Goal: Task Accomplishment & Management: Complete application form

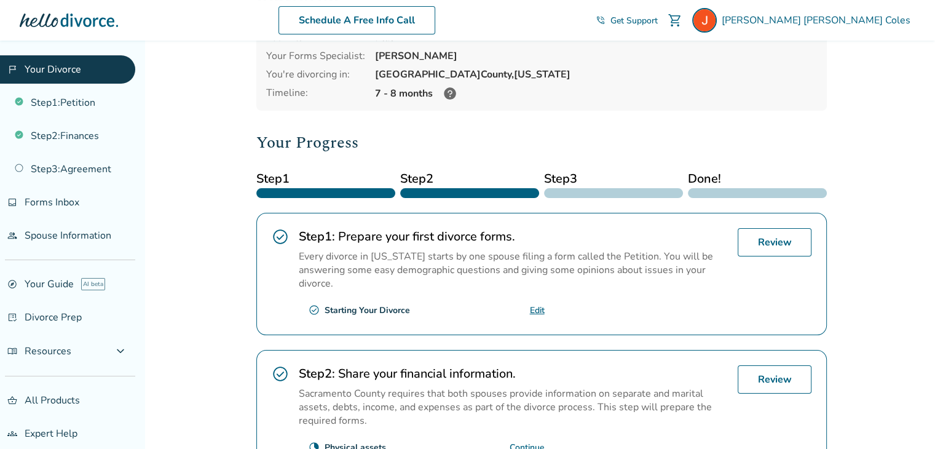
scroll to position [264, 0]
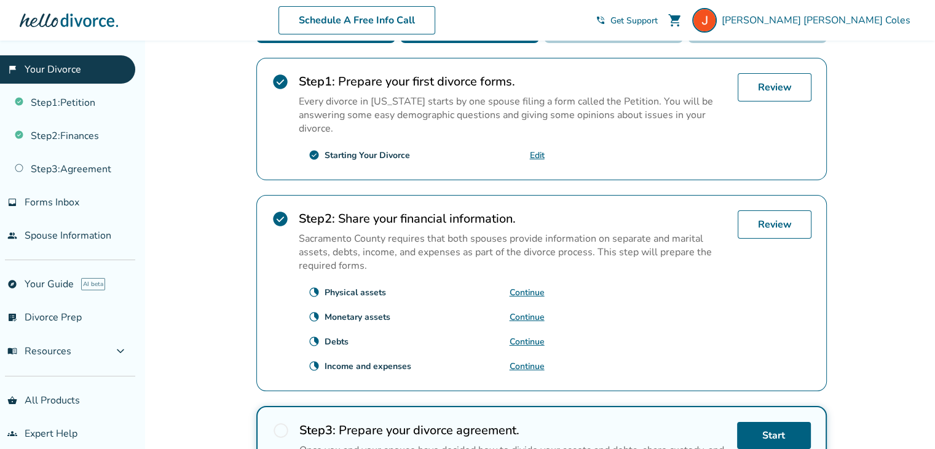
click at [525, 286] on link "Continue" at bounding box center [527, 292] width 35 height 12
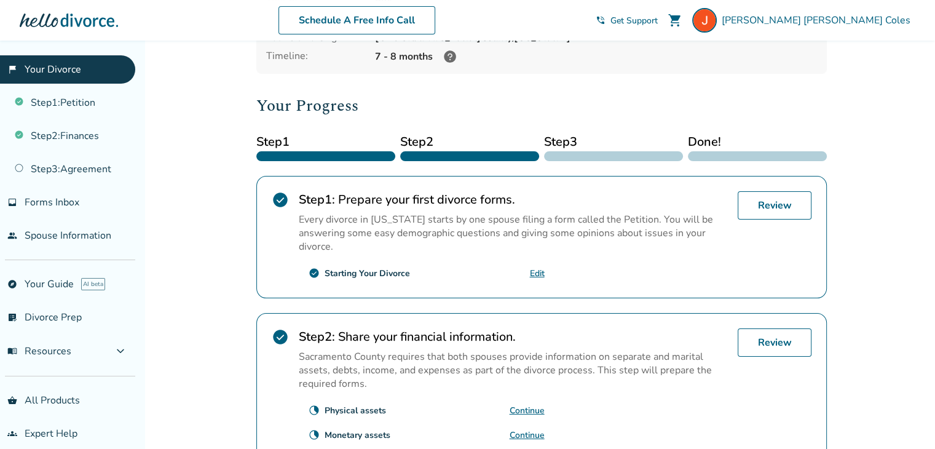
scroll to position [154, 0]
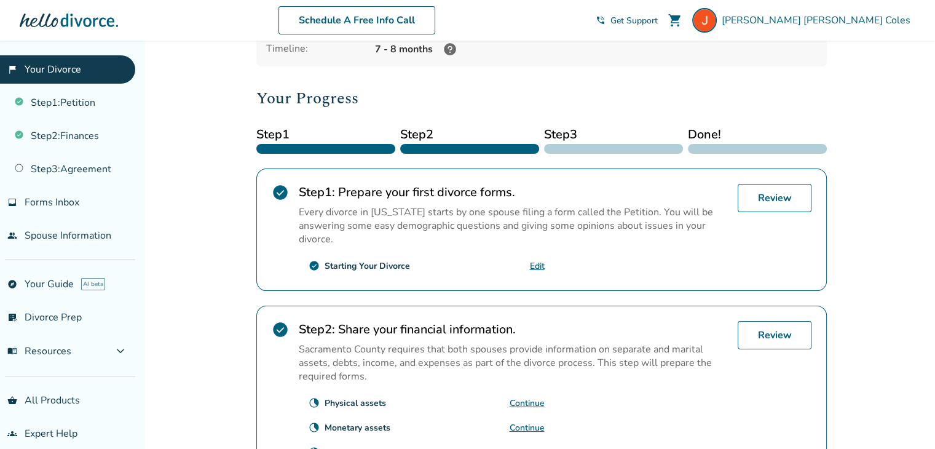
click at [526, 393] on div "clock_loader_40 Physical assets Continue" at bounding box center [422, 403] width 246 height 20
click at [526, 397] on link "Continue" at bounding box center [527, 403] width 35 height 12
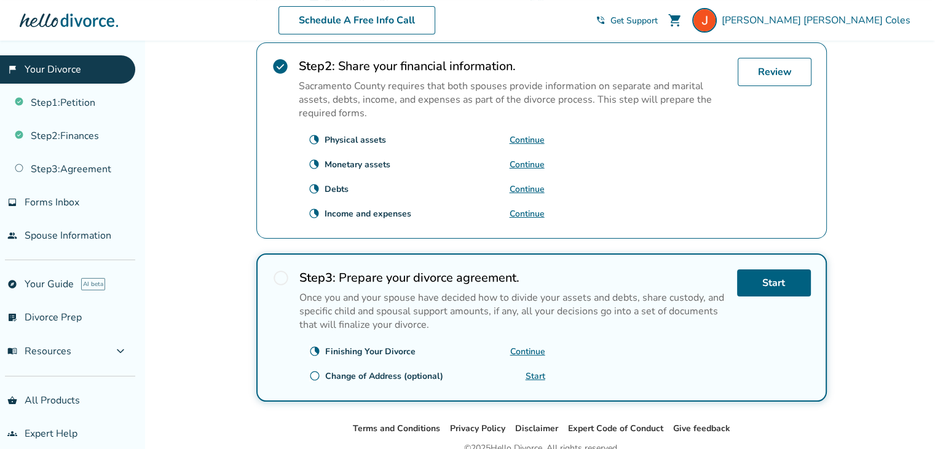
scroll to position [417, 0]
click at [526, 133] on link "Continue" at bounding box center [527, 139] width 35 height 12
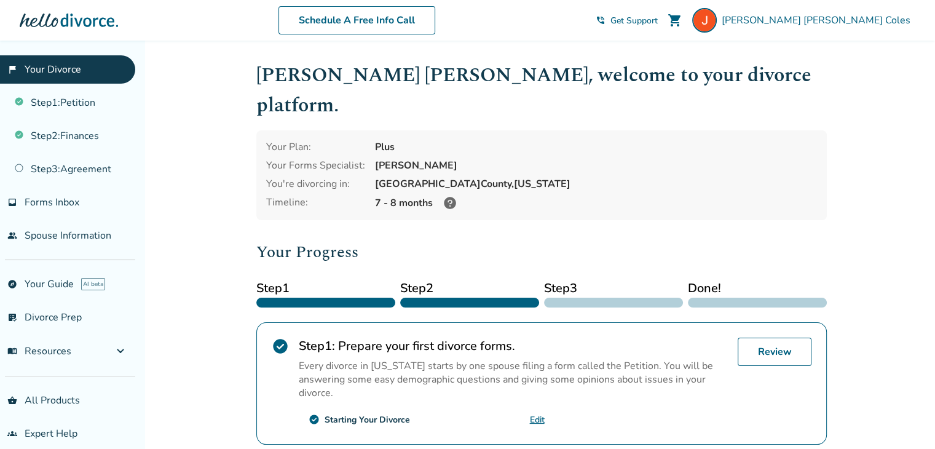
scroll to position [182, 0]
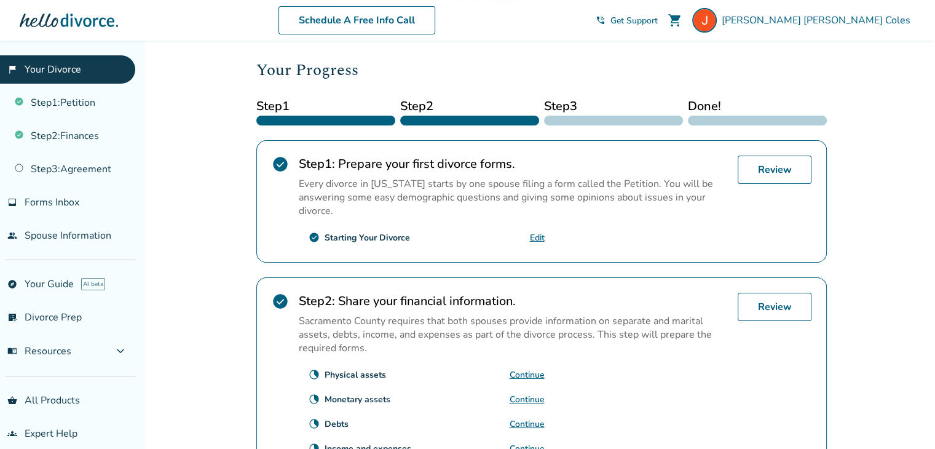
click at [534, 369] on link "Continue" at bounding box center [527, 375] width 35 height 12
click at [523, 369] on link "Continue" at bounding box center [527, 375] width 35 height 12
click at [534, 393] on link "Continue" at bounding box center [527, 399] width 35 height 12
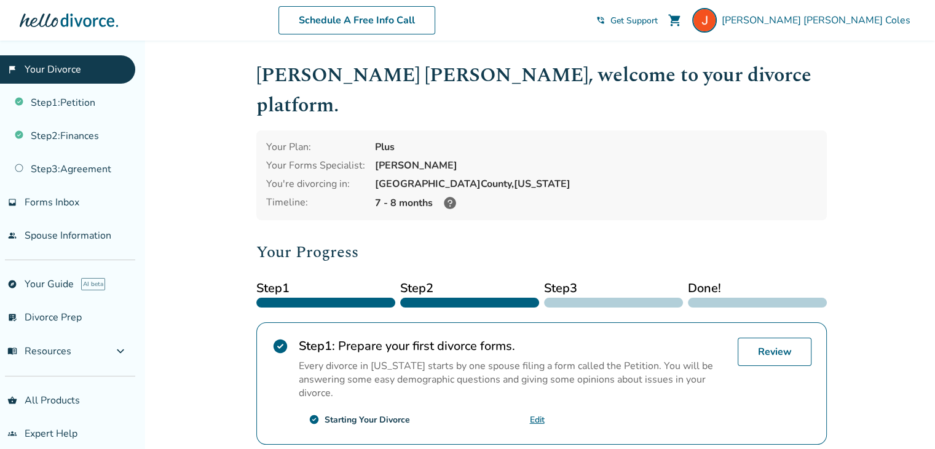
scroll to position [198, 0]
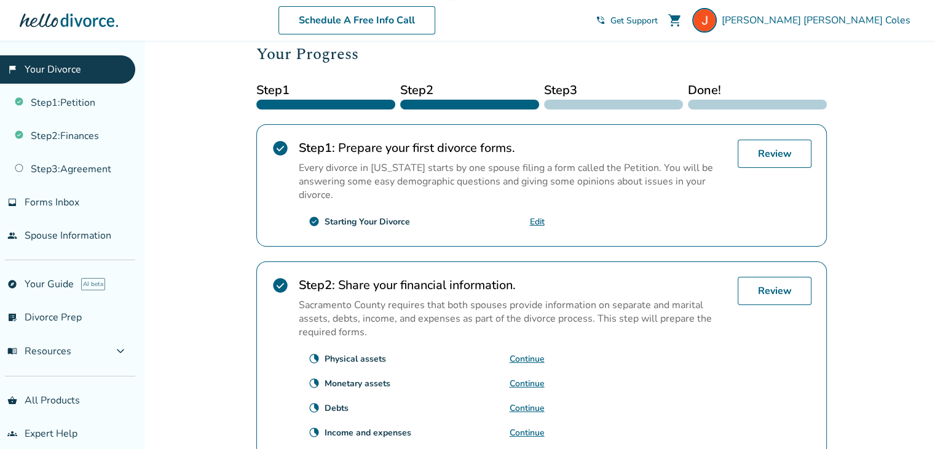
click at [527, 353] on link "Continue" at bounding box center [527, 359] width 35 height 12
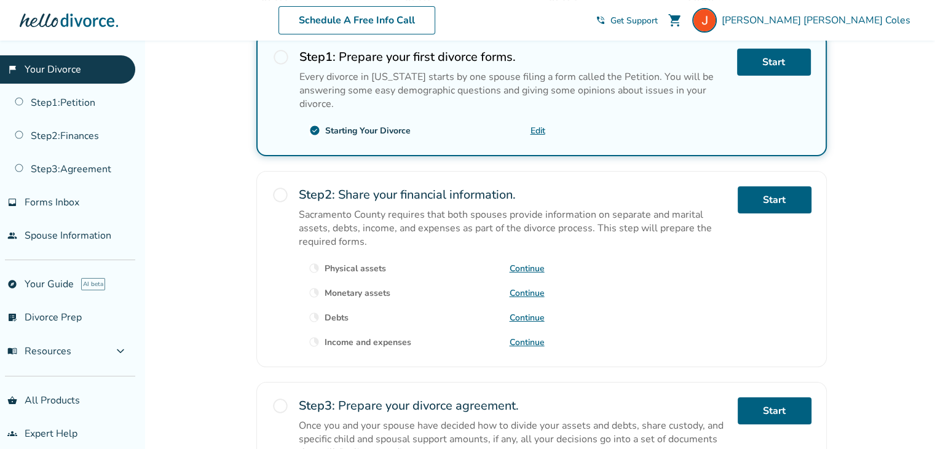
scroll to position [290, 0]
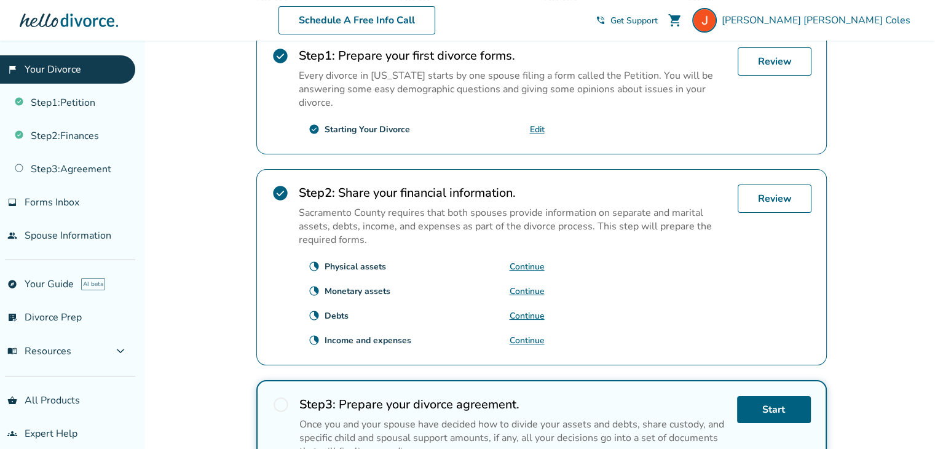
click at [531, 285] on link "Continue" at bounding box center [527, 291] width 35 height 12
click at [529, 261] on link "Continue" at bounding box center [527, 267] width 35 height 12
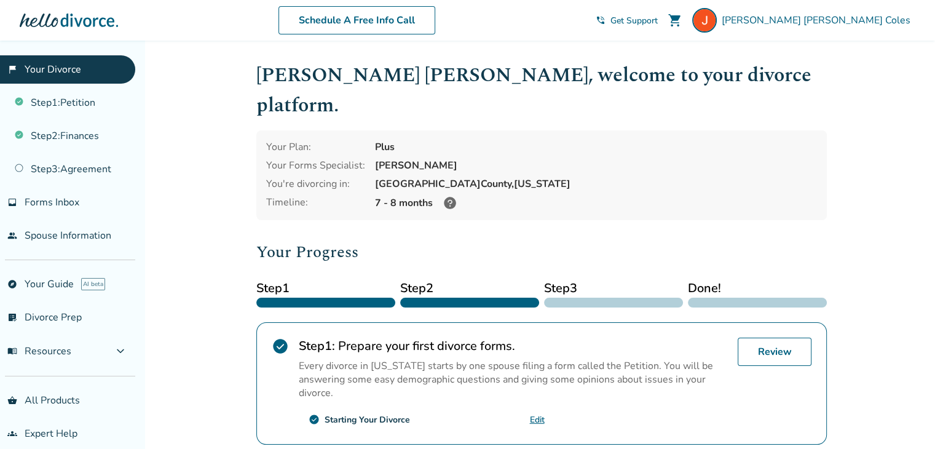
scroll to position [11, 0]
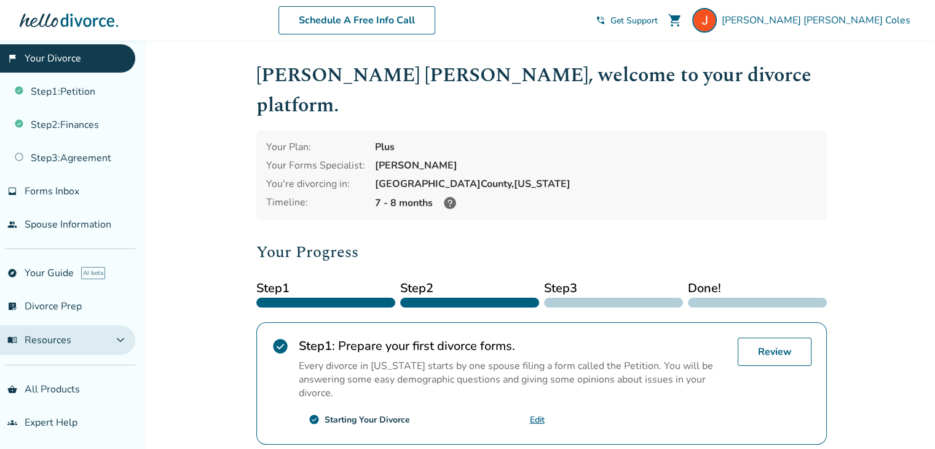
click at [64, 328] on button "menu_book Resources expand_more" at bounding box center [67, 340] width 135 height 30
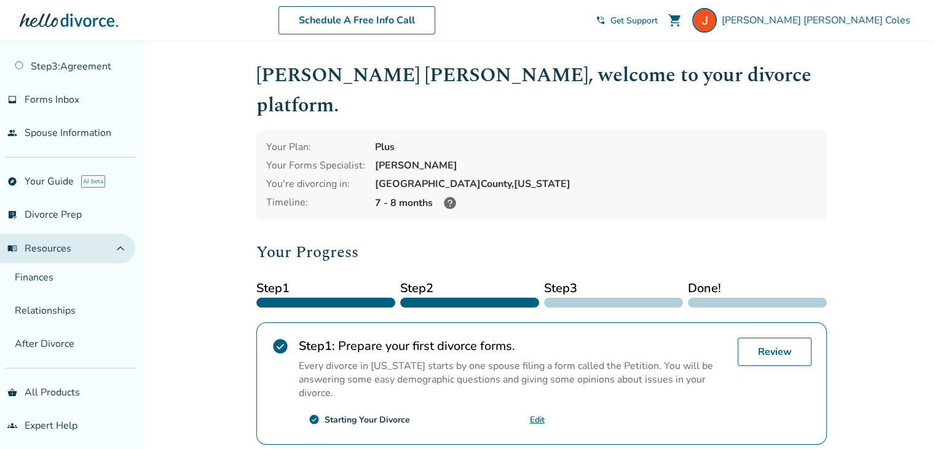
scroll to position [103, 0]
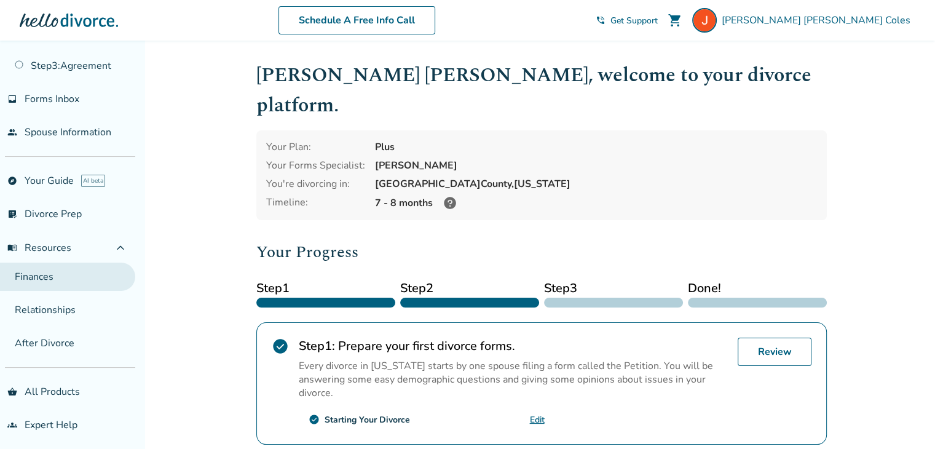
click at [57, 279] on link "Finances" at bounding box center [67, 276] width 135 height 28
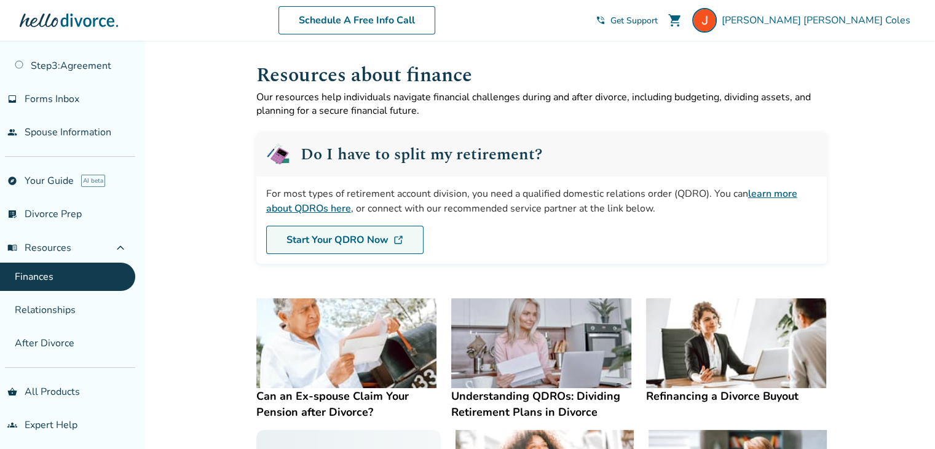
click at [310, 236] on link "Start Your QDRO Now" at bounding box center [344, 240] width 157 height 28
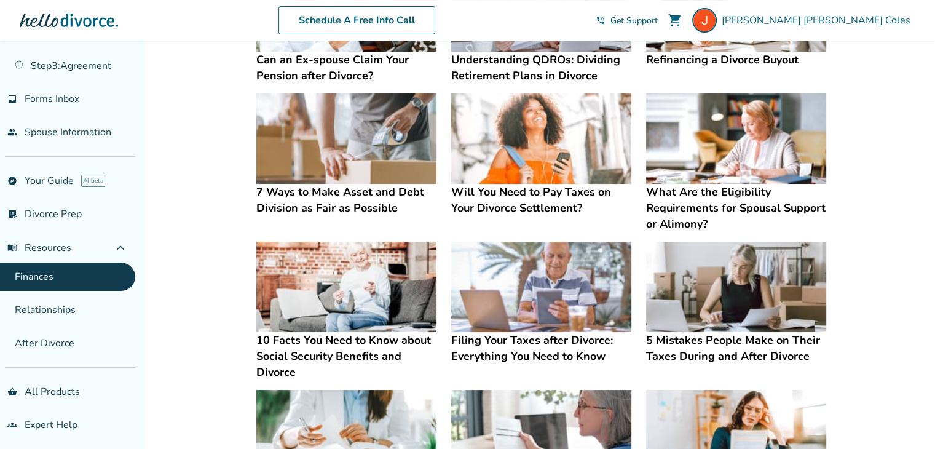
scroll to position [423, 0]
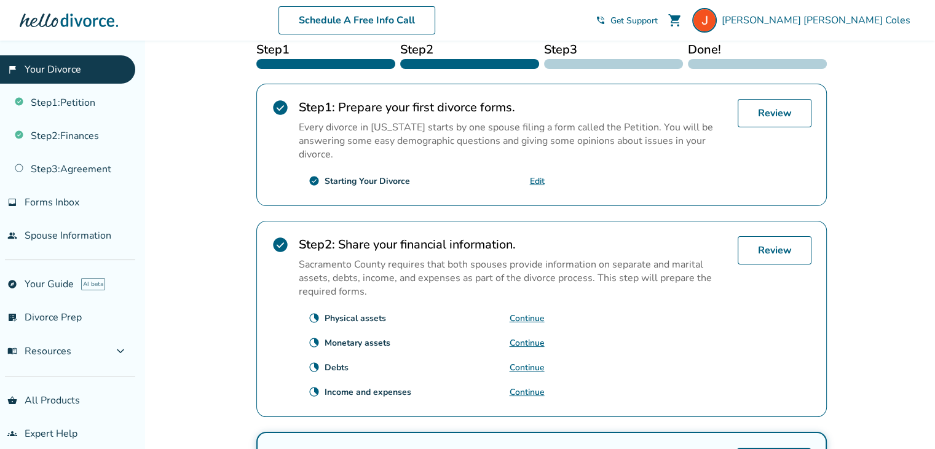
scroll to position [241, 0]
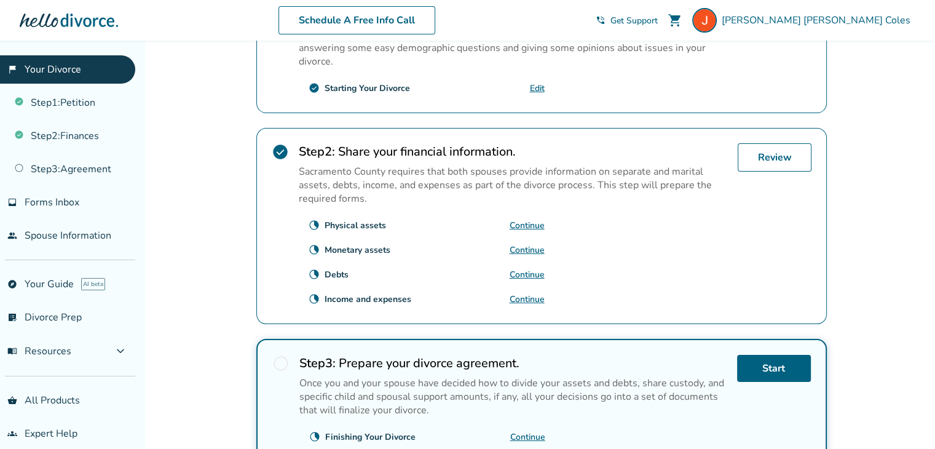
scroll to position [334, 0]
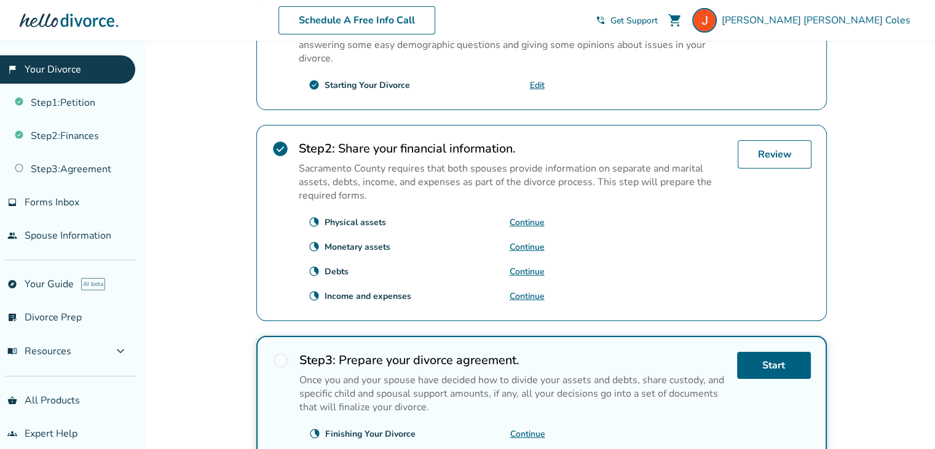
click at [526, 216] on link "Continue" at bounding box center [527, 222] width 35 height 12
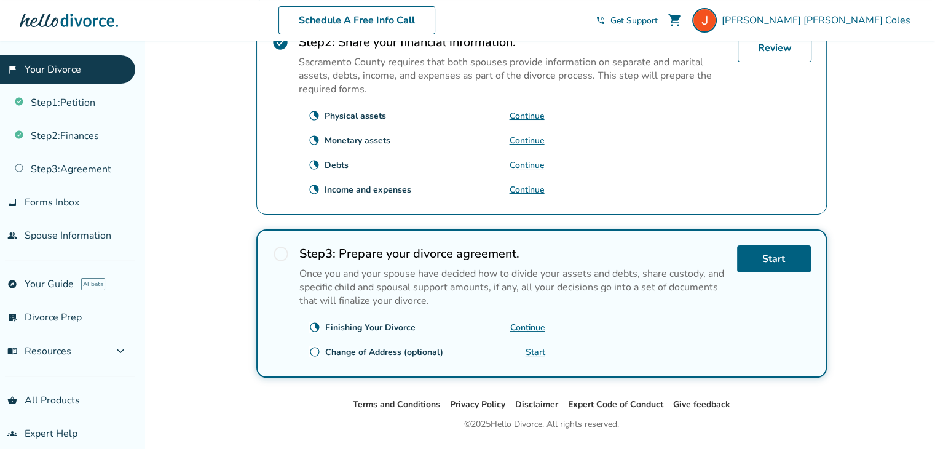
scroll to position [439, 0]
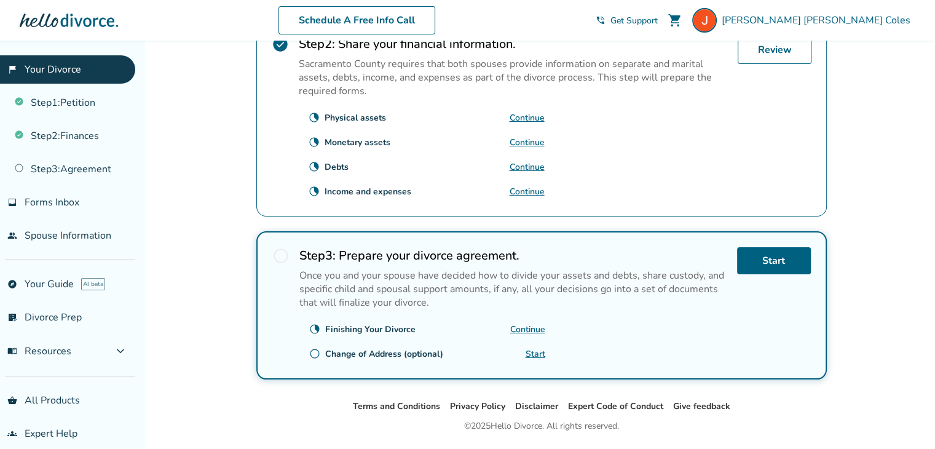
click at [535, 323] on link "Continue" at bounding box center [527, 329] width 35 height 12
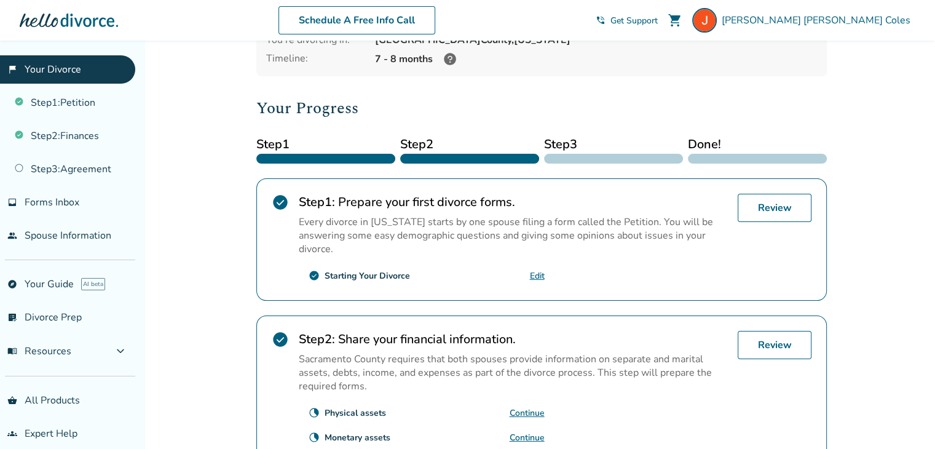
scroll to position [229, 0]
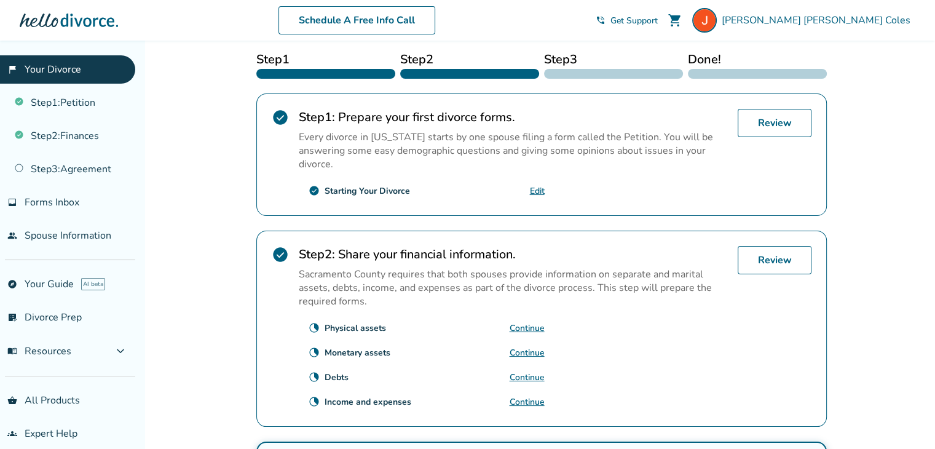
click at [529, 347] on link "Continue" at bounding box center [527, 353] width 35 height 12
click at [84, 348] on button "menu_book Resources expand_more" at bounding box center [67, 351] width 135 height 30
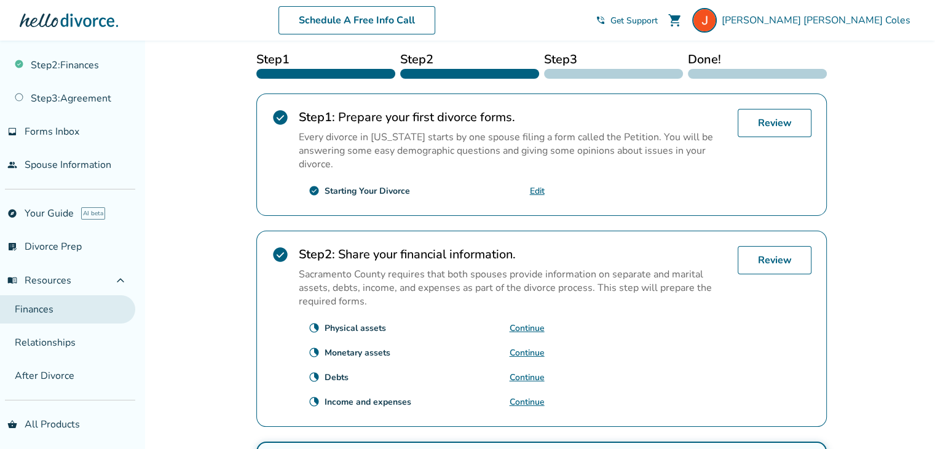
scroll to position [71, 0]
click at [75, 385] on link "After Divorce" at bounding box center [67, 375] width 135 height 28
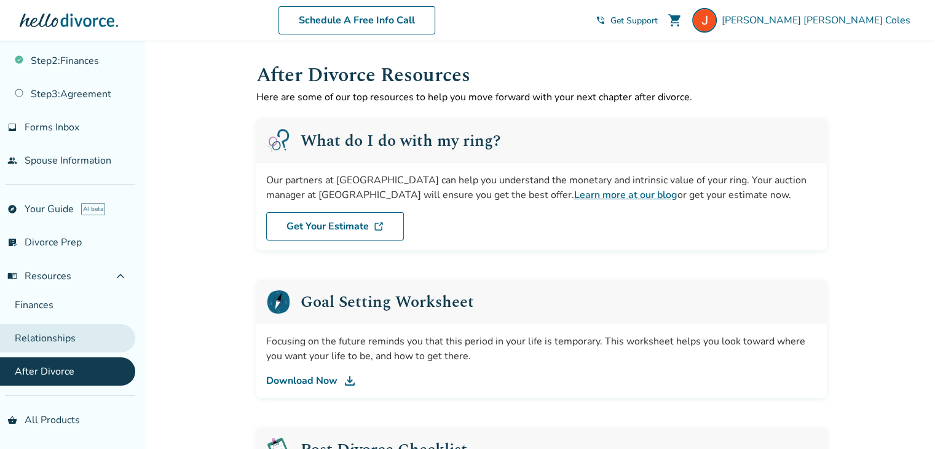
scroll to position [76, 0]
click at [67, 339] on link "Relationships" at bounding box center [67, 337] width 135 height 28
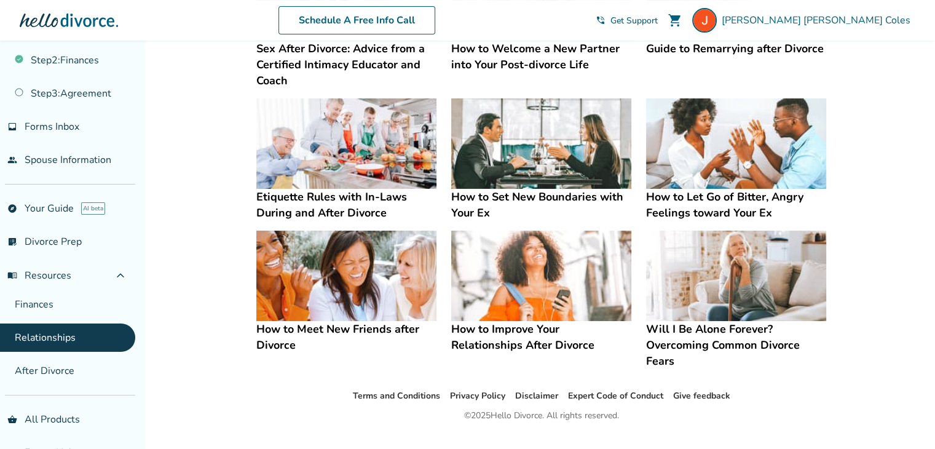
scroll to position [319, 0]
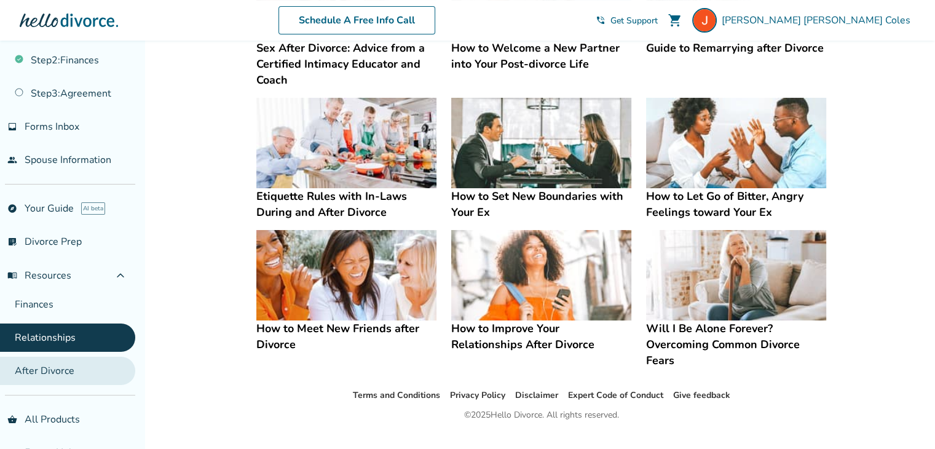
click at [79, 371] on link "After Divorce" at bounding box center [67, 371] width 135 height 28
